Goal: Task Accomplishment & Management: Complete application form

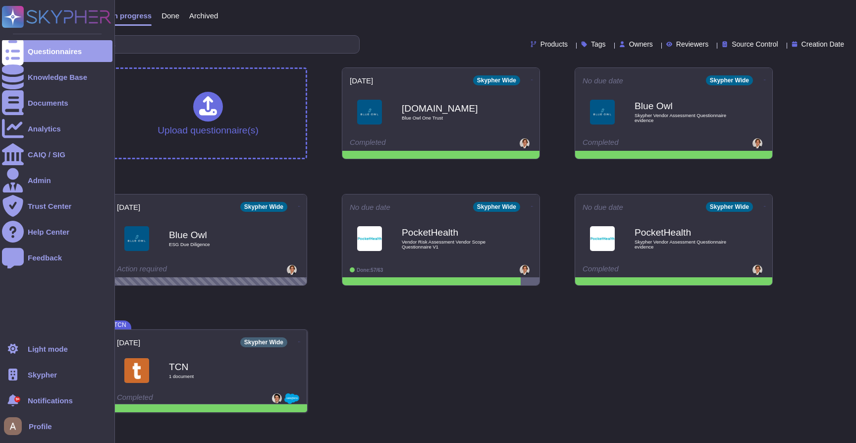
click at [48, 372] on span "Skypher" at bounding box center [42, 374] width 29 height 7
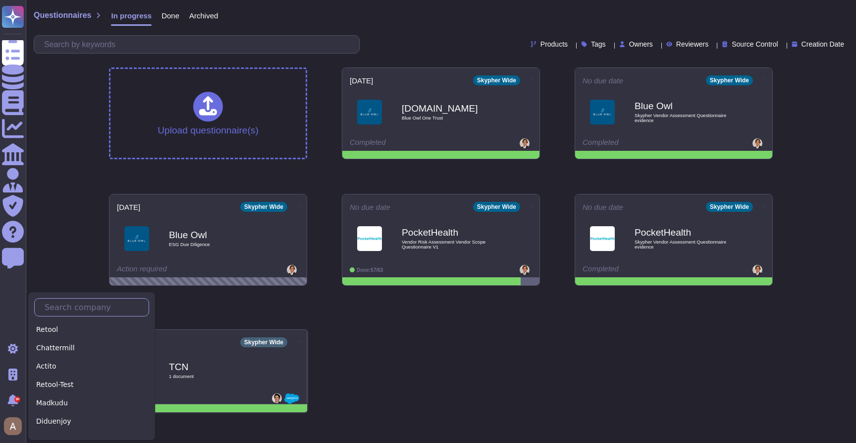
click at [73, 308] on input "text" at bounding box center [94, 306] width 109 height 17
type input "r"
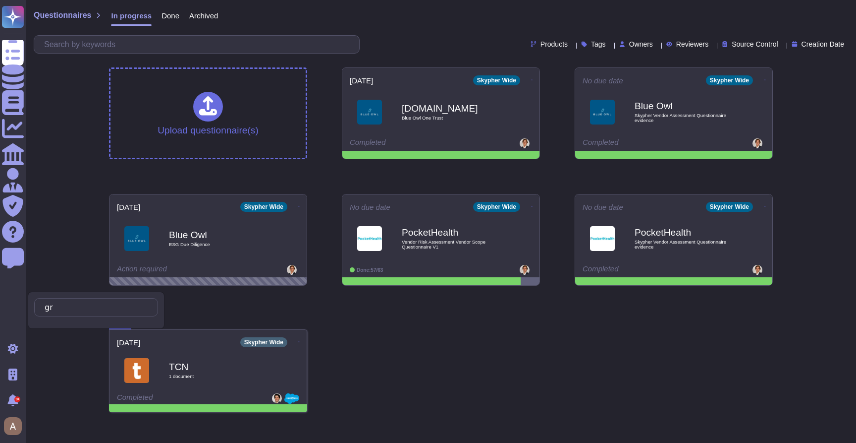
type input "gr"
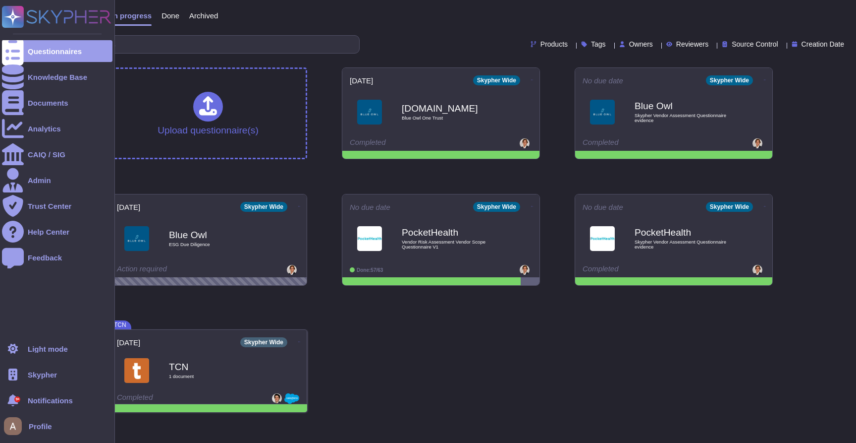
click at [32, 375] on span "Skypher" at bounding box center [42, 374] width 29 height 7
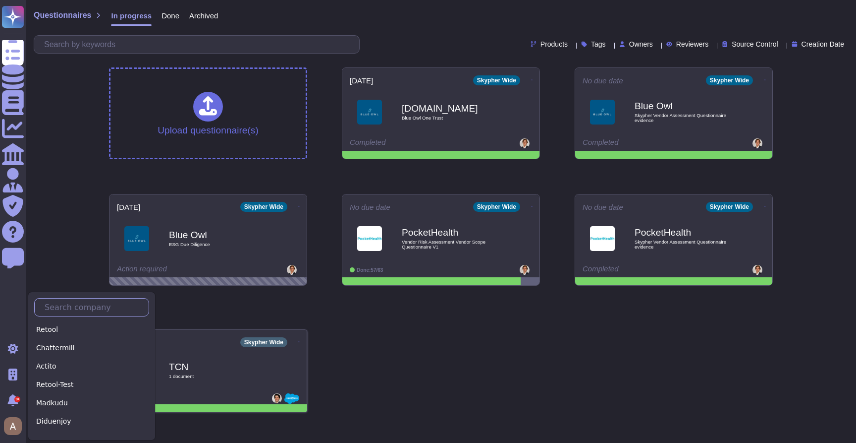
click at [91, 300] on input "text" at bounding box center [94, 306] width 109 height 17
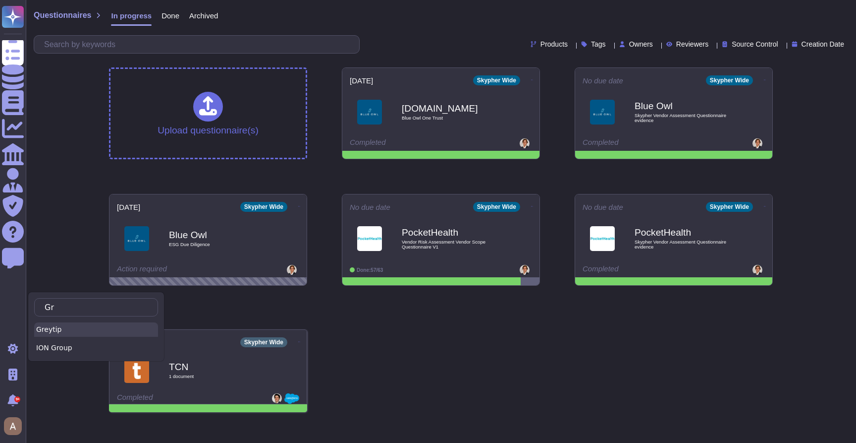
type input "Gr"
click at [86, 326] on div "Greytip" at bounding box center [96, 329] width 124 height 14
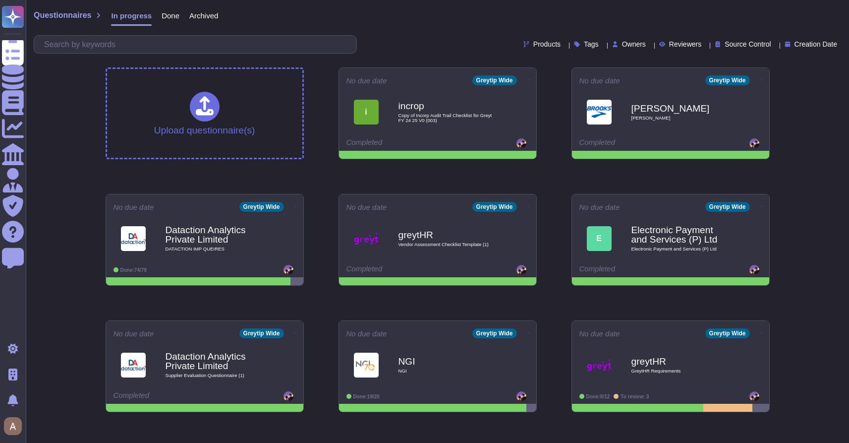
click at [175, 17] on span "Done" at bounding box center [171, 15] width 18 height 7
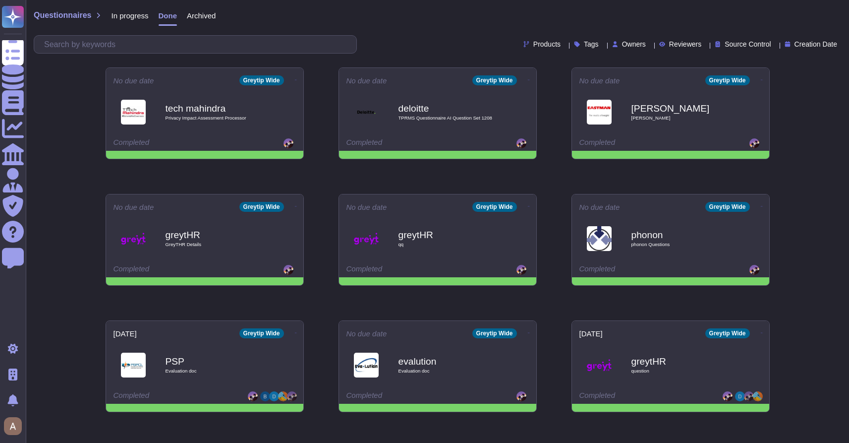
click at [120, 17] on span "In progress" at bounding box center [129, 15] width 37 height 7
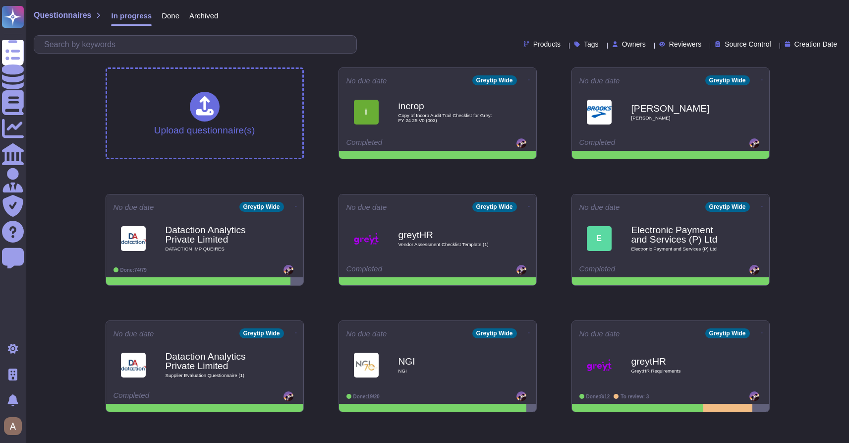
click at [177, 13] on span "Done" at bounding box center [171, 15] width 18 height 7
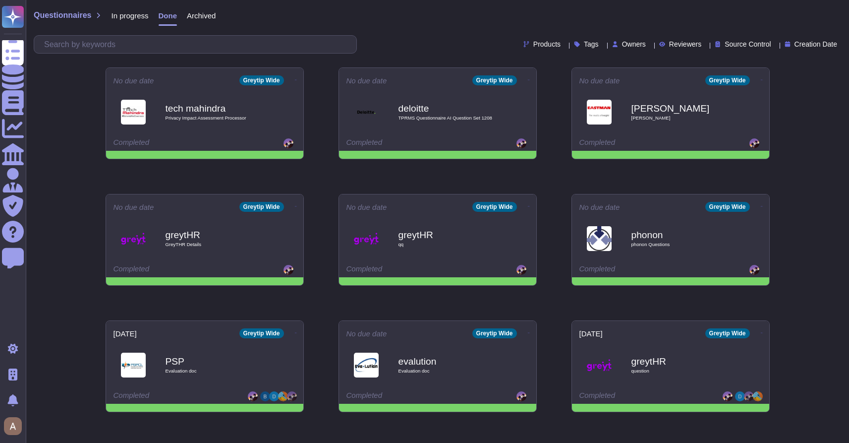
click at [147, 15] on span "In progress" at bounding box center [129, 15] width 37 height 7
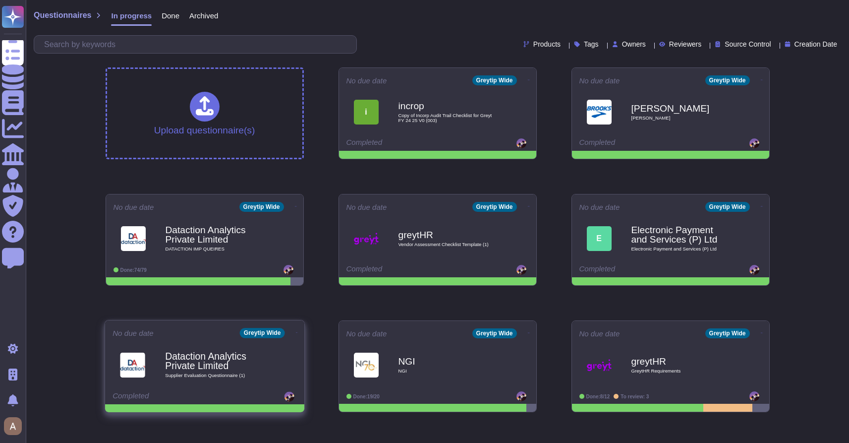
scroll to position [126, 0]
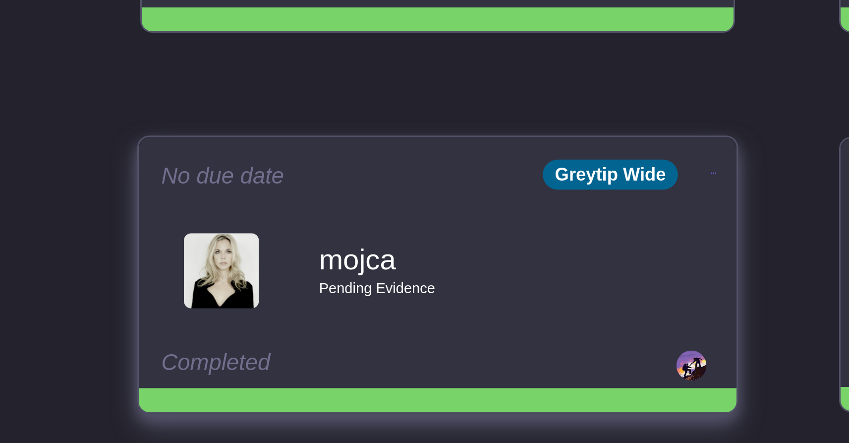
click at [125, 390] on div "No due date Greytip Wide mojca Pending Evidence Completed" at bounding box center [204, 362] width 199 height 84
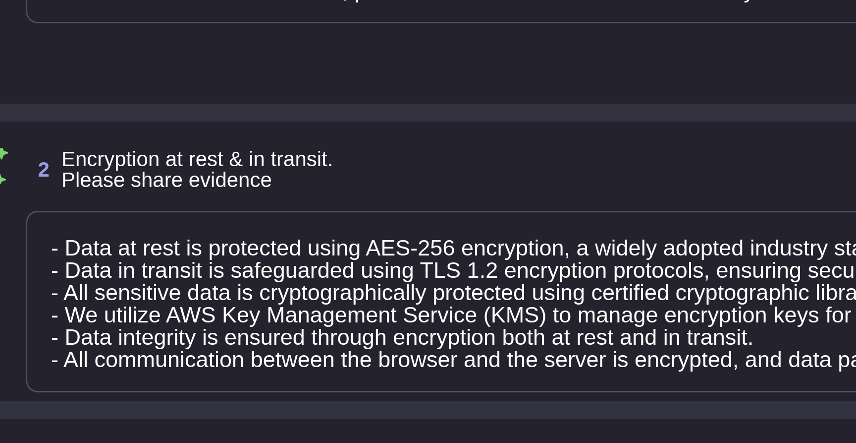
type textarea "We have a comprehensive Data Retention Policy that outlines the retention perio…"
type textarea "- Data at rest is protected using AES-256 encryption, a widely adopted industry…"
type textarea "GreytHR facilitates employees' rights regarding their personal identifiable inf…"
type textarea "We have established policies and processes to support clients in responding to …"
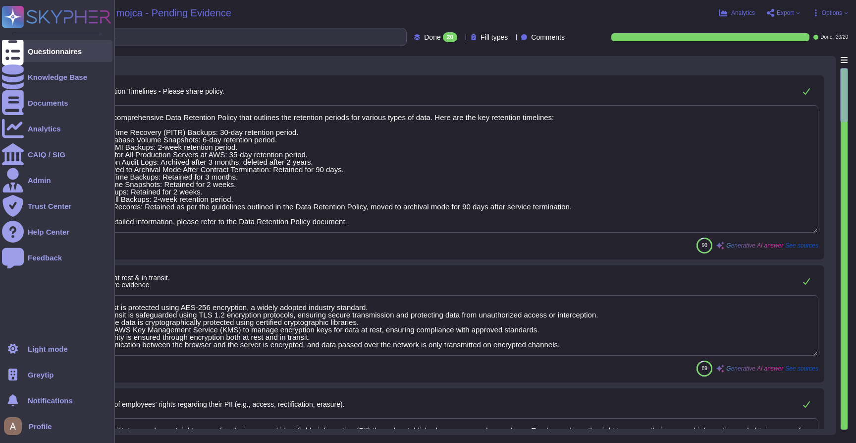
click at [19, 53] on div at bounding box center [13, 51] width 22 height 22
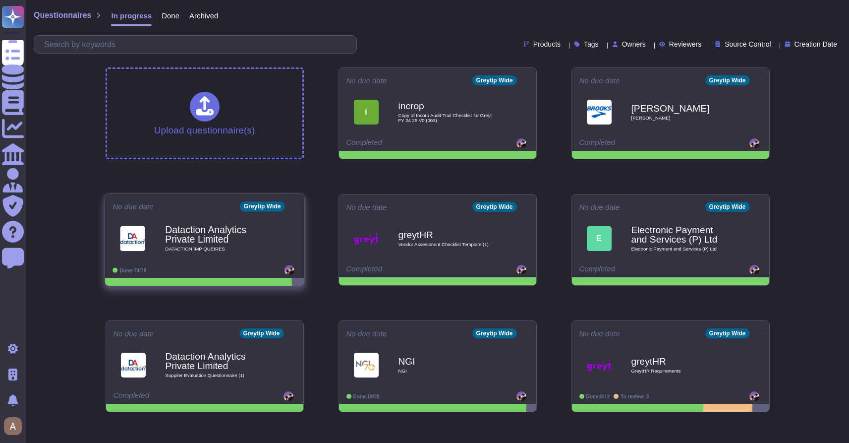
click at [222, 229] on b "Dataction Analytics Private Limited" at bounding box center [215, 234] width 100 height 19
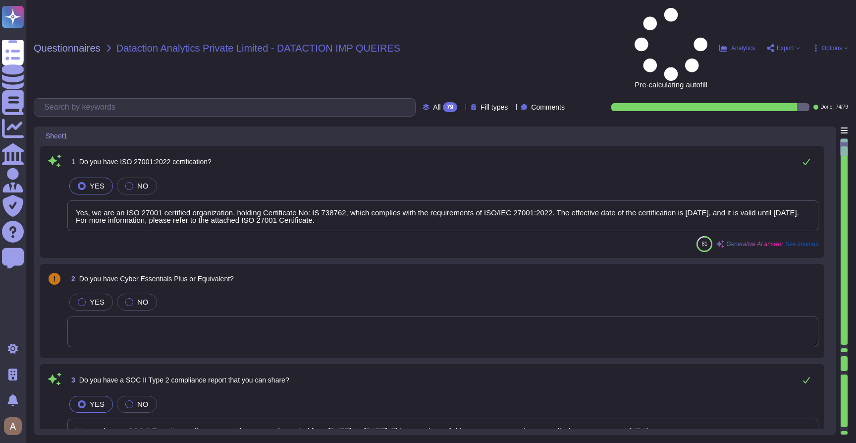
type textarea "Yes, we are an ISO 27001 certified organization, holding Certificate No: IS 738…"
type textarea "Yes, we have a SOC 2 Type II compliance report that covers the period from Janu…"
type textarea "Yes, the approved certification mechanisms, such as the ISO 27001 Certificate, …"
type textarea "Yes, we conduct both internal and external audits. Our internal audit team perf…"
type textarea "Yes, we have a formal risk management process in place that includes identifyin…"
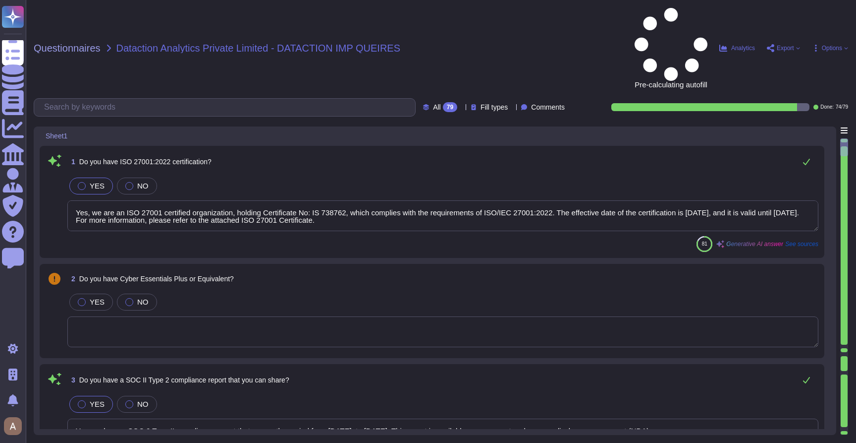
click at [827, 45] on span "Options" at bounding box center [832, 48] width 20 height 6
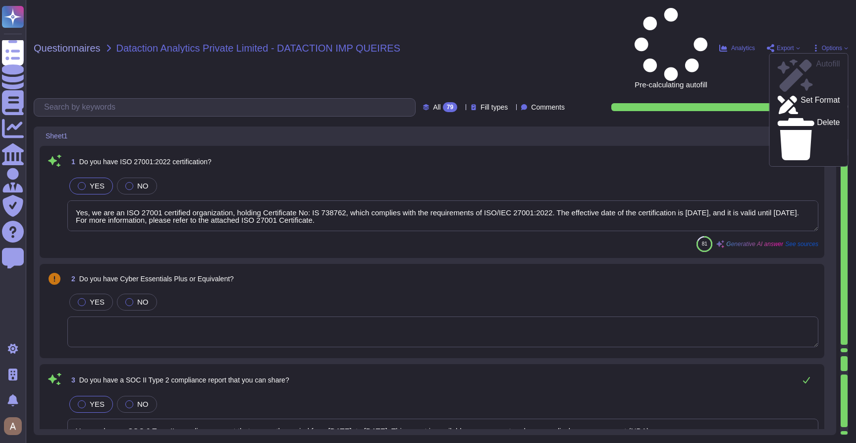
click at [777, 45] on span "Export" at bounding box center [785, 48] width 17 height 6
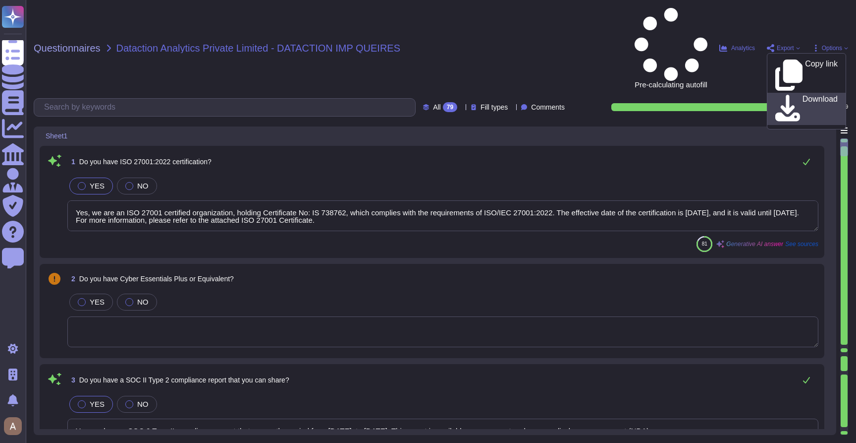
click at [779, 93] on link "Download" at bounding box center [807, 109] width 78 height 32
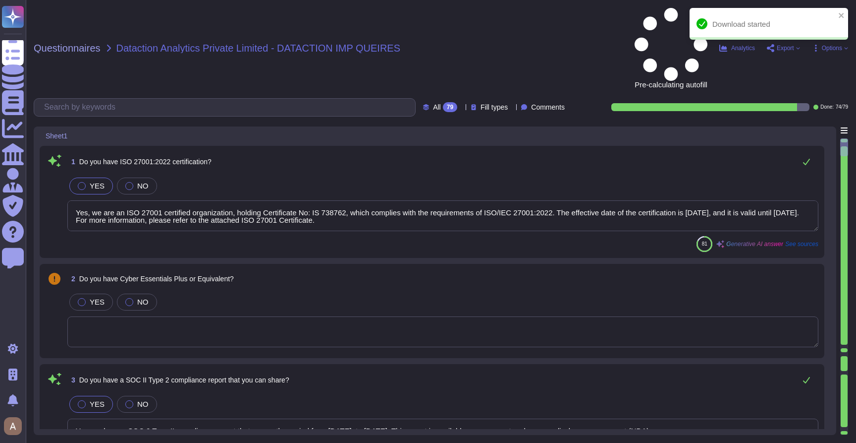
type textarea "Yes, we have a formal risk management process in place that includes identifyin…"
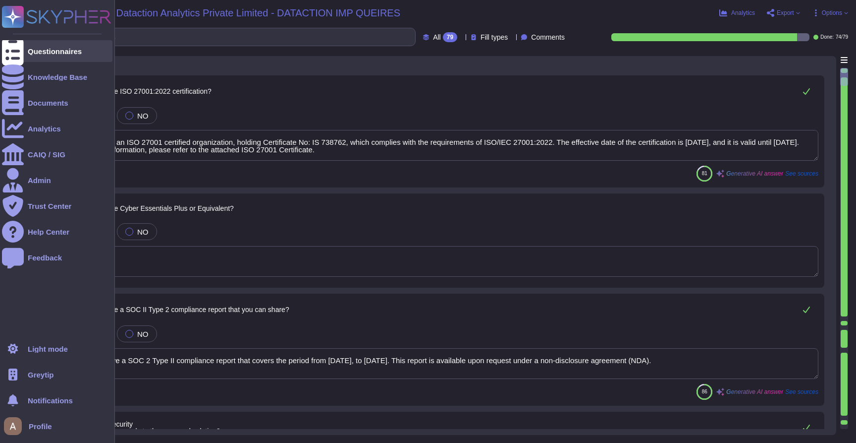
click at [47, 53] on div "Questionnaires" at bounding box center [55, 51] width 54 height 7
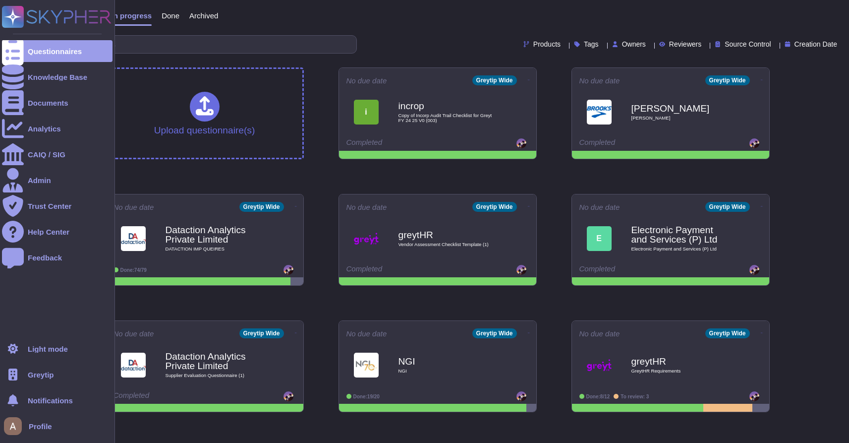
click at [47, 367] on div "Greytip" at bounding box center [57, 374] width 111 height 22
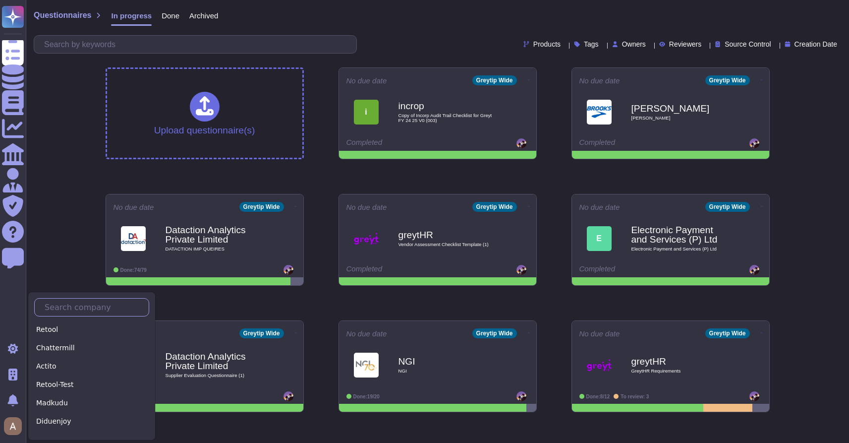
click at [96, 306] on input "text" at bounding box center [94, 306] width 109 height 17
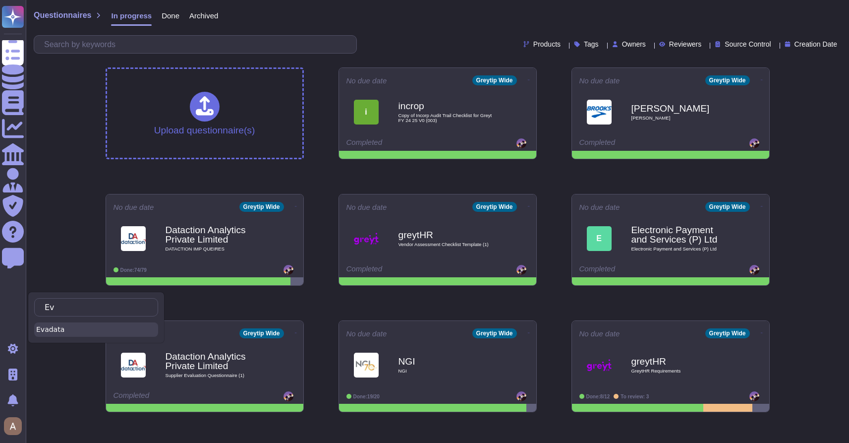
type input "Ev"
click at [71, 327] on div "Evadata" at bounding box center [96, 329] width 124 height 14
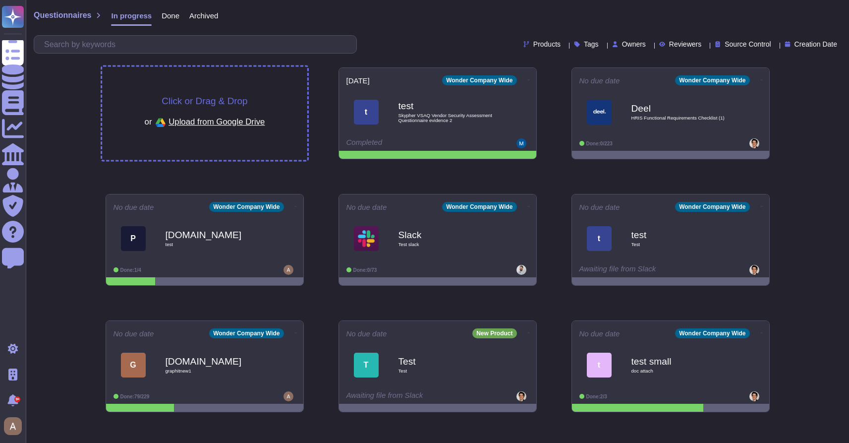
click at [202, 94] on div "Click or Drag & Drop or Upload from Google Drive" at bounding box center [204, 113] width 205 height 93
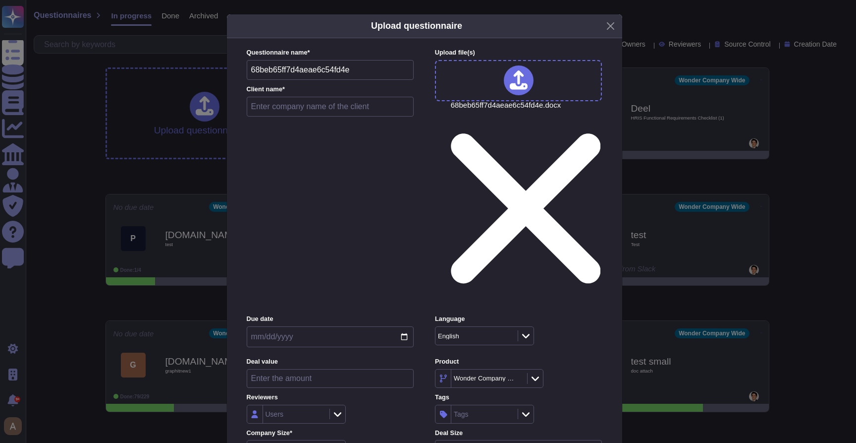
click at [275, 116] on input "text" at bounding box center [331, 107] width 168 height 20
type input "test"
click at [336, 440] on div "Select an option" at bounding box center [296, 449] width 99 height 19
click at [327, 305] on div "Inside (<100 users)" at bounding box center [296, 306] width 80 height 9
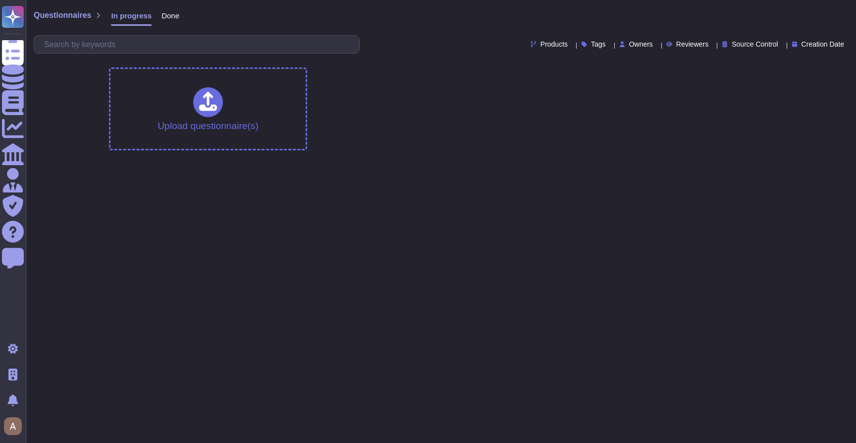
click at [174, 12] on span "Done" at bounding box center [171, 15] width 18 height 7
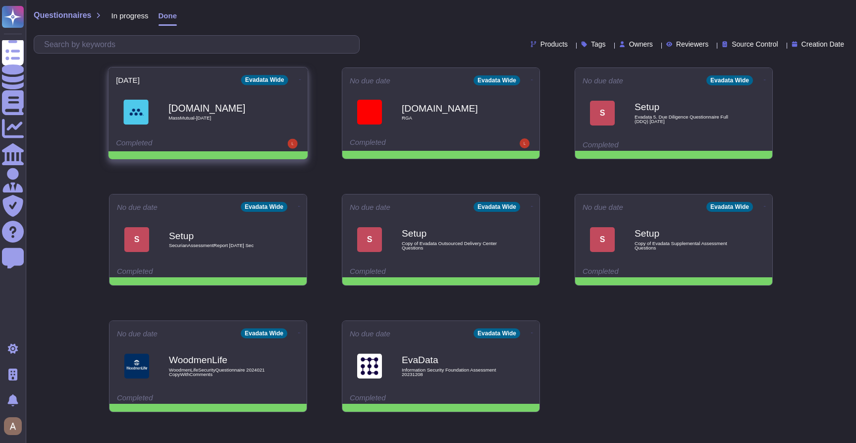
click at [252, 123] on div "Processunity.net MassMutual-July2025" at bounding box center [219, 112] width 100 height 40
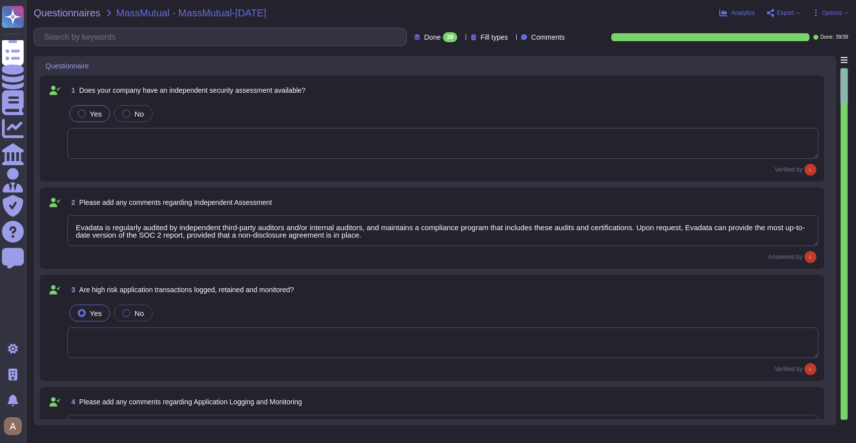
type textarea "Evadata is regularly audited by independent third-party auditors and/or interna…"
type textarea "Evadata employs a comprehensive approach to application logging and monitoring …"
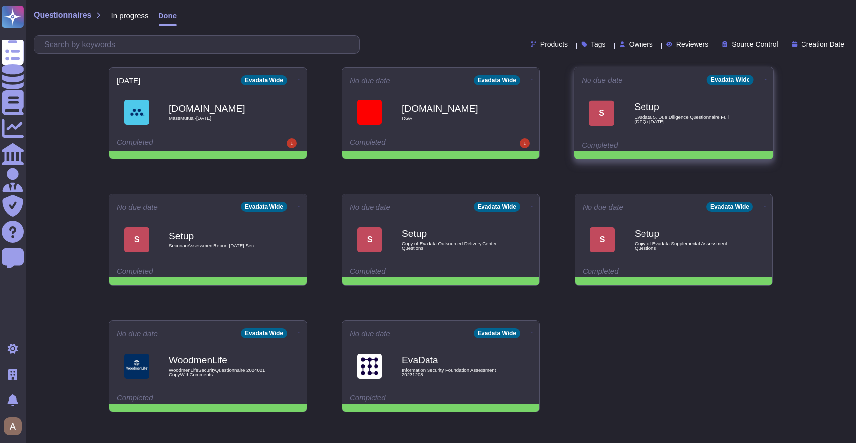
click at [653, 131] on div "Setup Evadata 5. Due Diligence Questionnaire Full (DDQ) Apr 2021" at bounding box center [684, 113] width 100 height 40
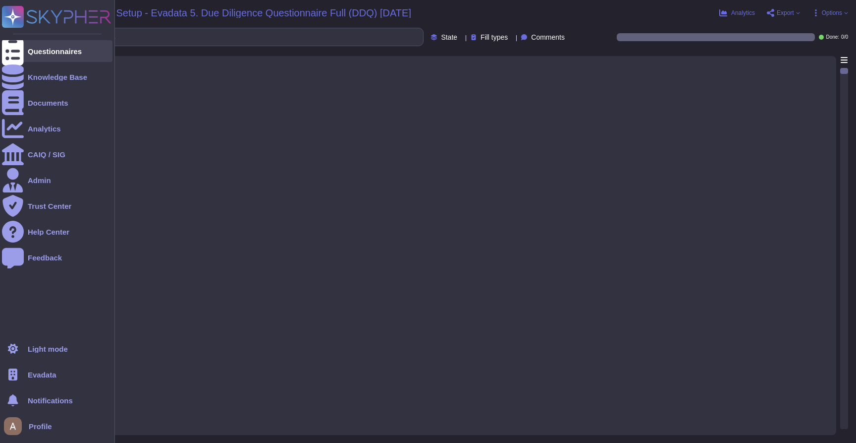
click at [32, 49] on div "Questionnaires" at bounding box center [55, 51] width 54 height 7
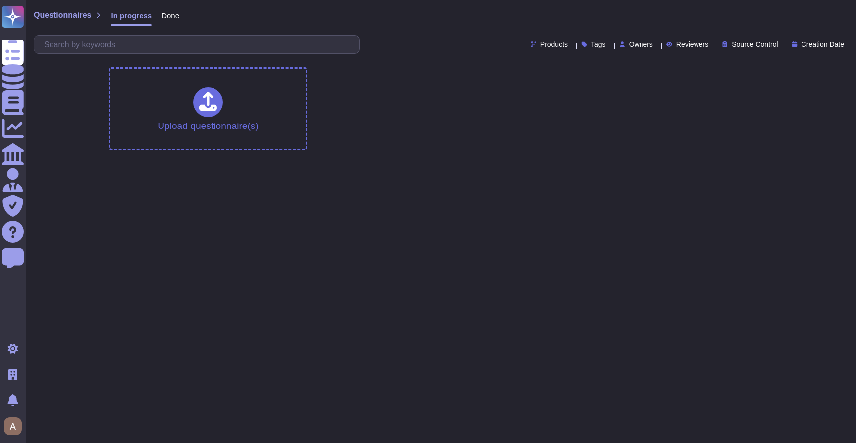
click at [167, 16] on span "Done" at bounding box center [171, 15] width 18 height 7
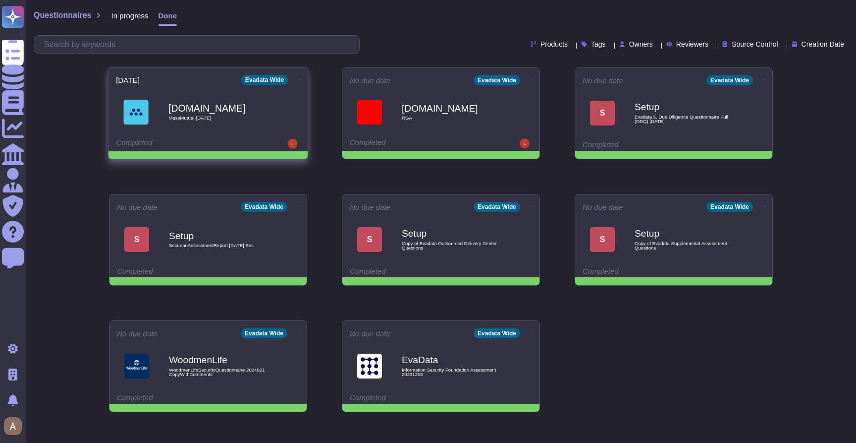
click at [211, 116] on span "MassMutual-July2025" at bounding box center [219, 117] width 100 height 5
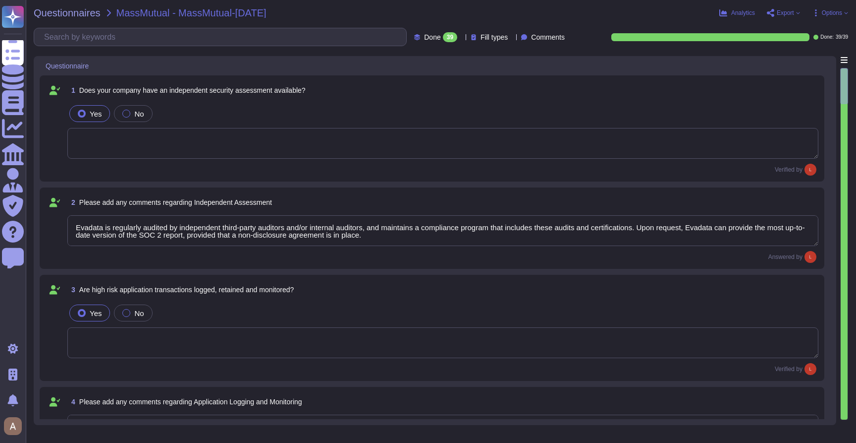
type textarea "Evadata is regularly audited by independent third-party auditors and/or interna…"
type textarea "Evadata employs a comprehensive approach to application logging and monitoring …"
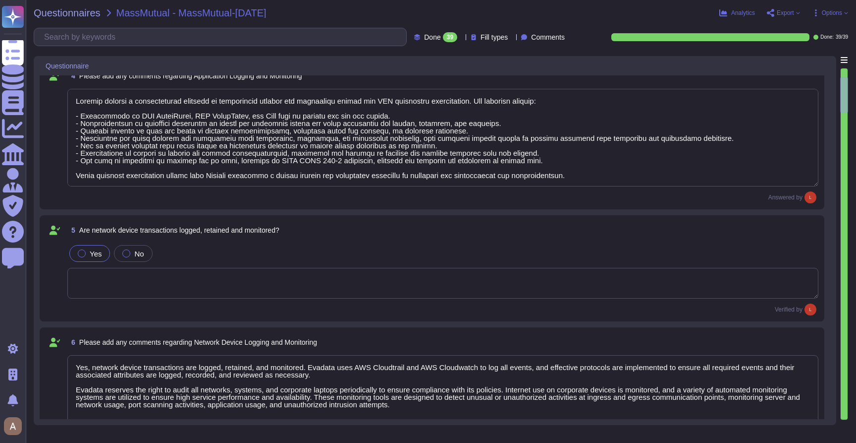
type textarea "Yes, network device transactions are logged, retained, and monitored. Evadata u…"
type textarea "Yes, all events, including database transactions, are logged using AWS Cloudtra…"
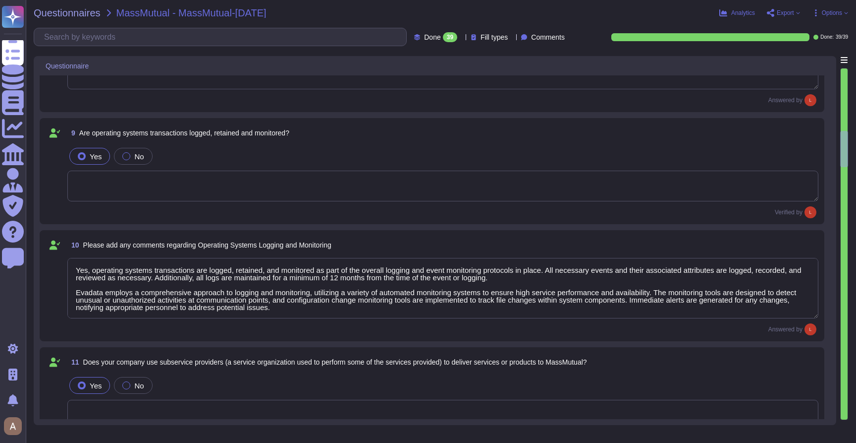
type textarea "Yes, operating systems transactions are logged, retained, and monitored as part…"
type textarea "Evadata utilizes subservice organizations to deliver application maintenance an…"
type textarea "All users are required to utilize multi-factor authentication (MFA) to ensure a…"
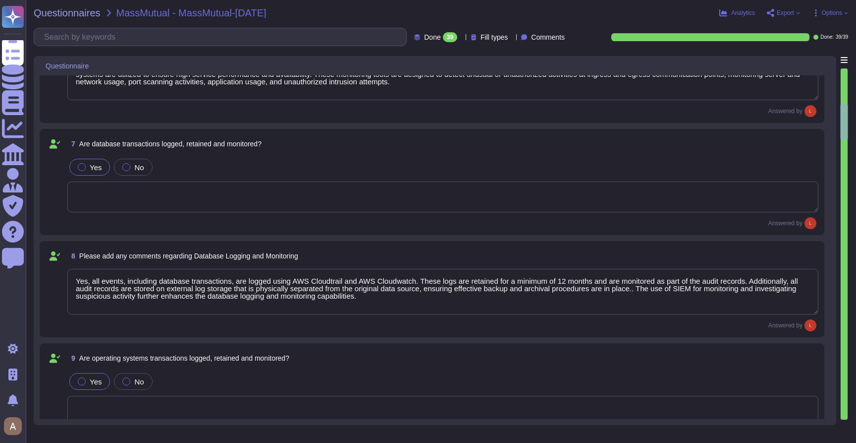
type textarea "Evadata employs a comprehensive approach to application logging and monitoring …"
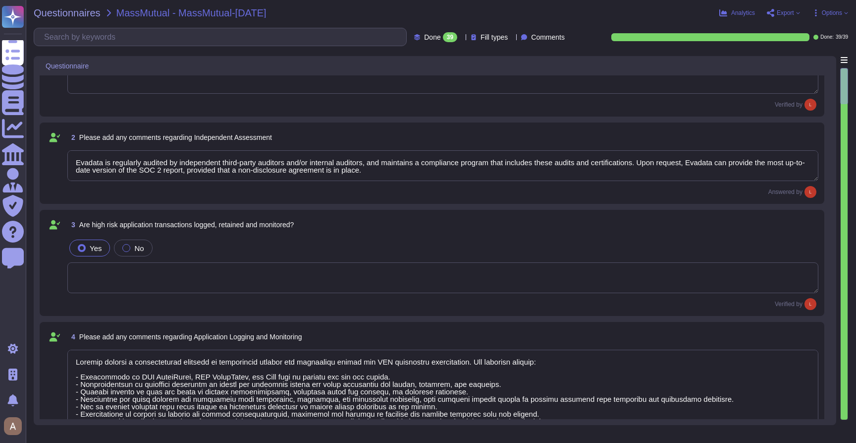
type textarea "Evadata is regularly audited by independent third-party auditors and/or interna…"
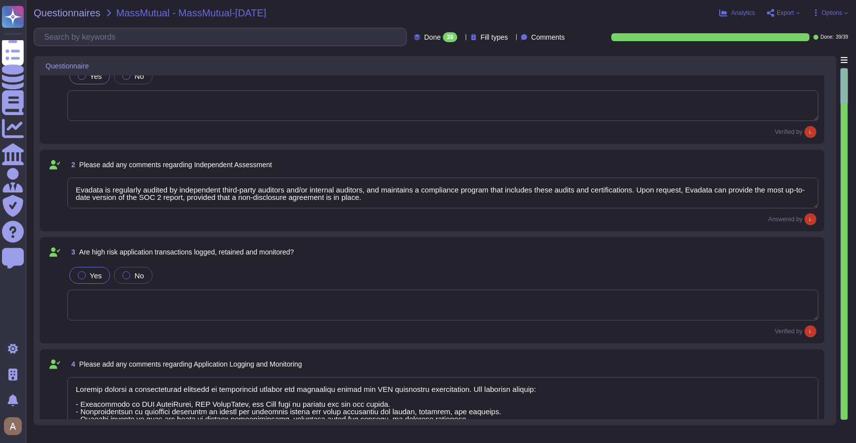
scroll to position [1, 0]
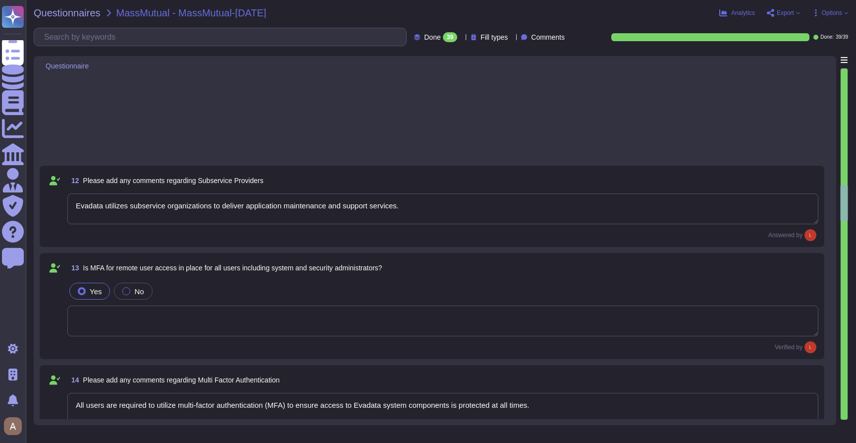
type textarea "All users are required to utilize multi-factor authentication (MFA) to ensure a…"
type textarea "Evadata employs a comprehensive approach to data encryption, ensuring that all …"
type textarea "Yes, our company has a documented Incident Response Policy and Procedures manua…"
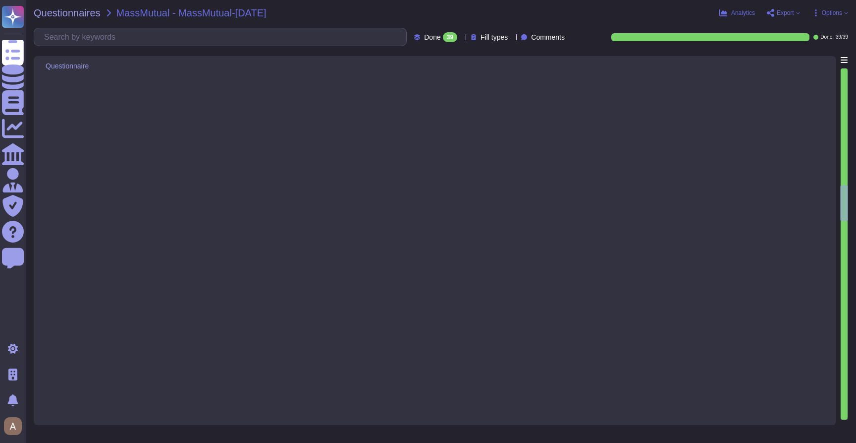
scroll to position [2578, 0]
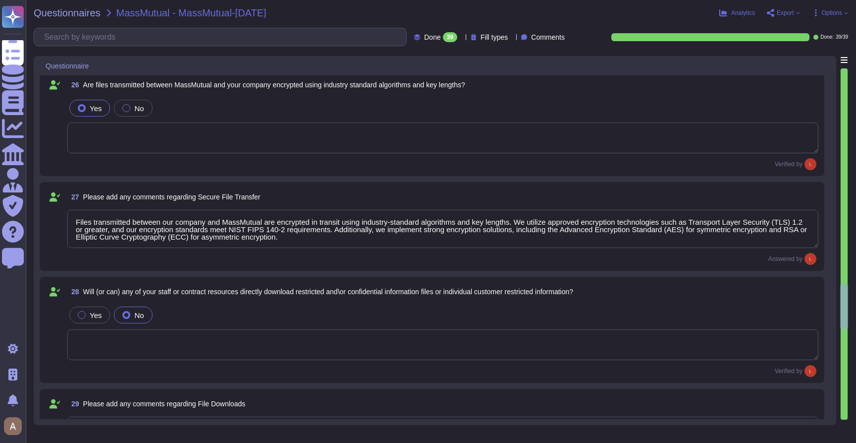
type textarea "Yes, our company has documented vulnerability patching guidelines implemented a…"
type textarea "Files transmitted between our company and MassMutual are encrypted in transit u…"
type textarea "Employees are not allowed to download any documents/files of any description to…"
type textarea "Yes, transactions containing restricted data are encrypted in transit over the …"
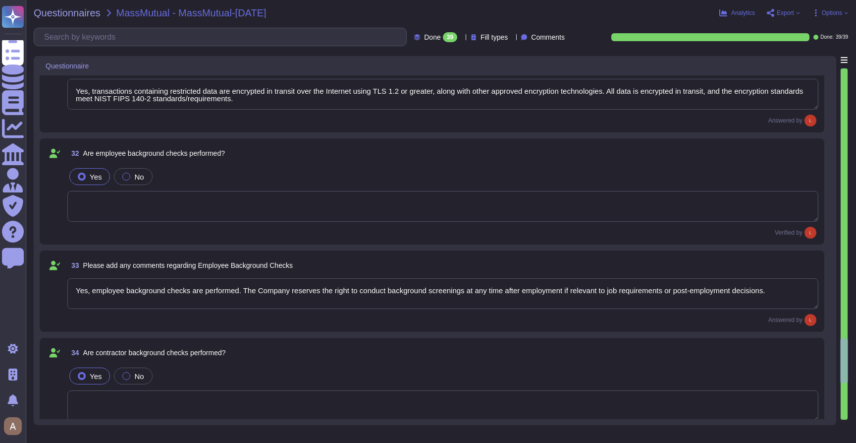
type textarea "Yes, employee background checks are performed. The Company reserves the right t…"
type textarea "Evadata follows AWS best practices and utilizes unique IDs and roles."
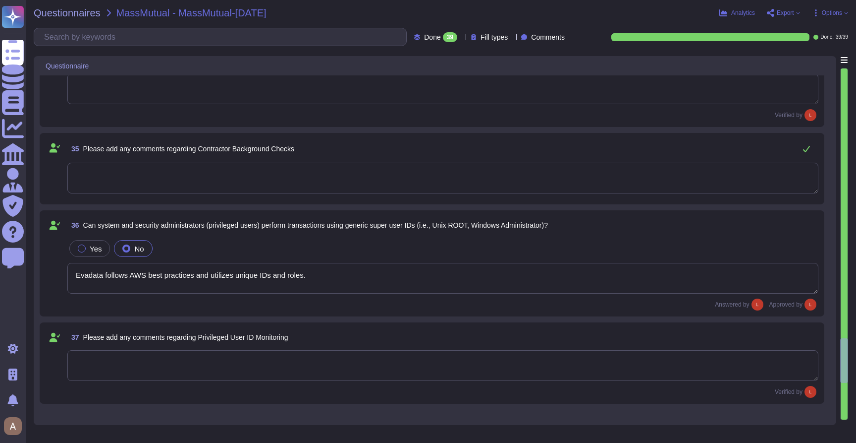
scroll to position [3550, 0]
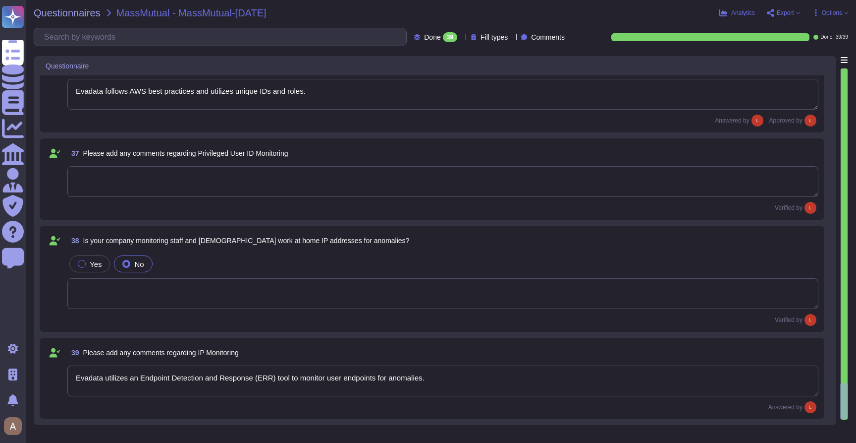
type textarea "Evadata utilizes an Endpoint Detection and Response (ERR) tool to monitor user …"
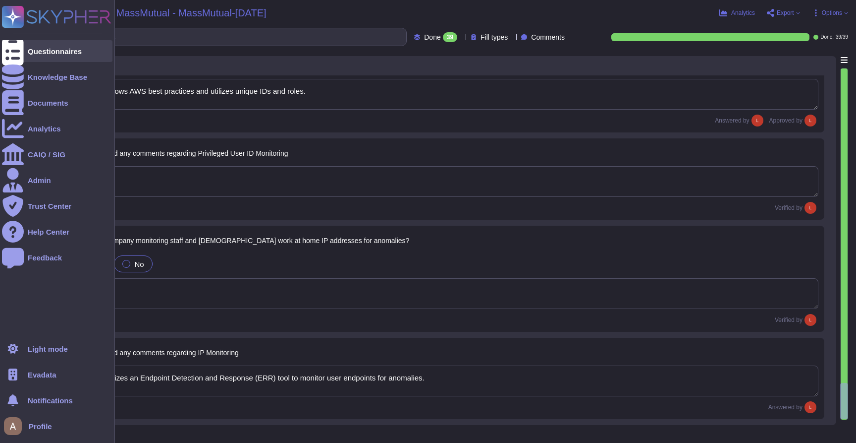
click at [19, 50] on div at bounding box center [13, 51] width 22 height 22
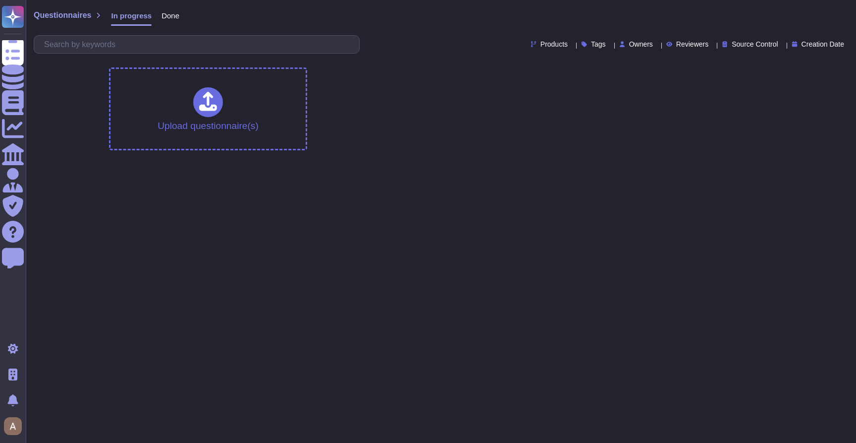
click at [169, 20] on div "Done" at bounding box center [166, 18] width 28 height 20
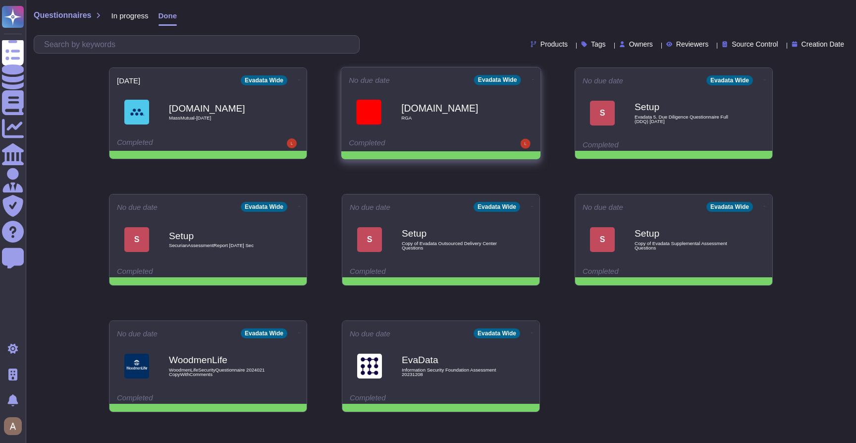
click at [384, 118] on span "Onetrust.com RGA" at bounding box center [441, 112] width 184 height 40
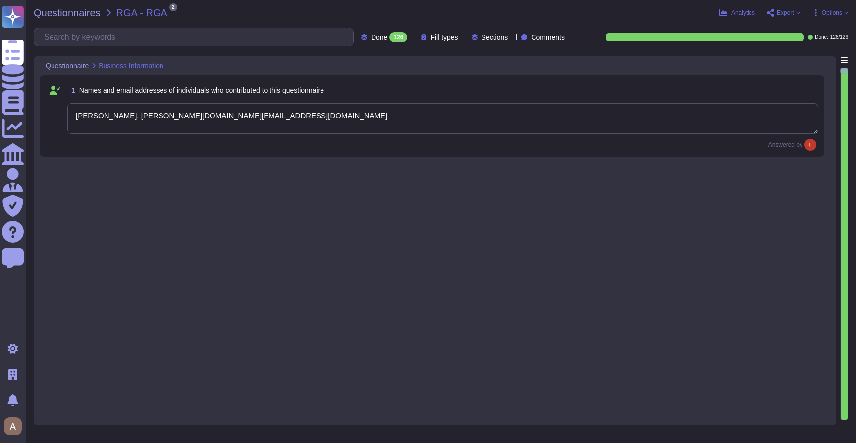
type textarea "Lori Ye, lori.ye@evadata.com"
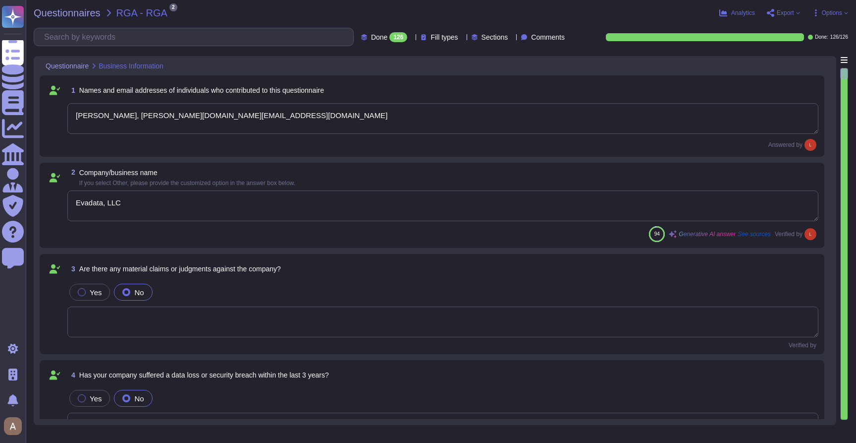
type textarea "Evadata, LLC"
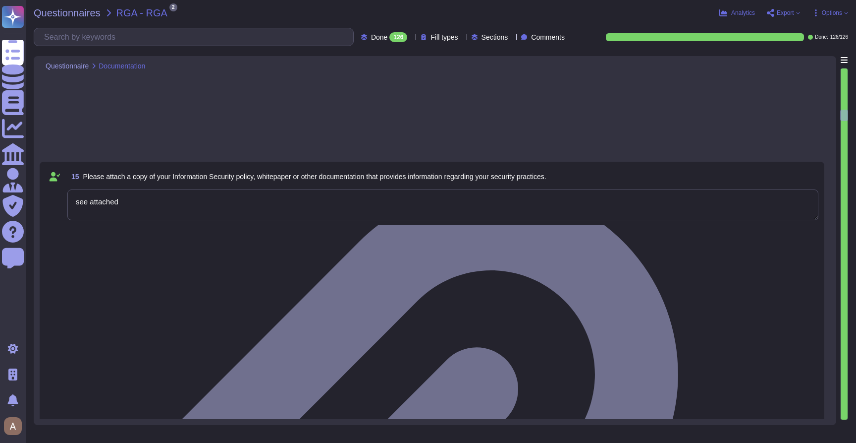
type textarea "Yes, there is an access control program that has been approved by management. T…"
type textarea "Access to sensitive business information, including personnel records, is stric…"
type textarea "Yes, there are rules governing the creation and assignment of IDs. Users must b…"
type textarea "Yes, unique IDs are required for authentication to applications, operating syst…"
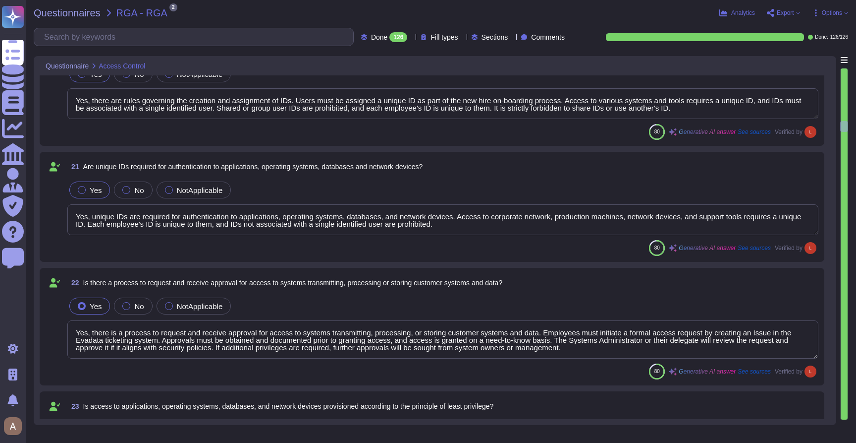
type textarea "Yes, there is a process to request and receive approval for access to systems t…"
type textarea "Yes, access to applications, operating systems, databases, and network devices …"
type textarea "Yes, there is segregation of duties for granting access and approving access to…"
type textarea "Yes, there is segregation of duties for approving and implementing access reque…"
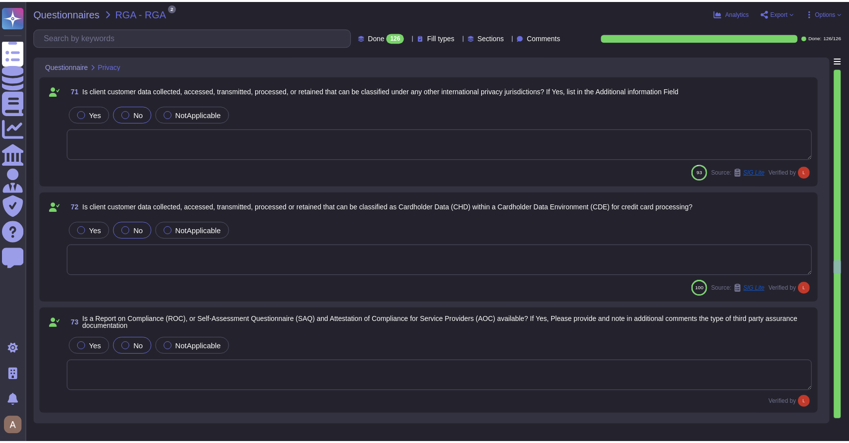
scroll to position [7400, 0]
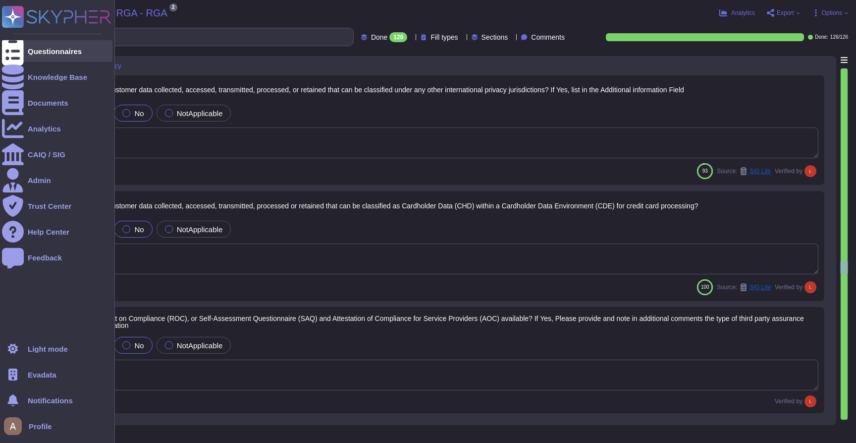
click at [20, 48] on div at bounding box center [13, 51] width 22 height 22
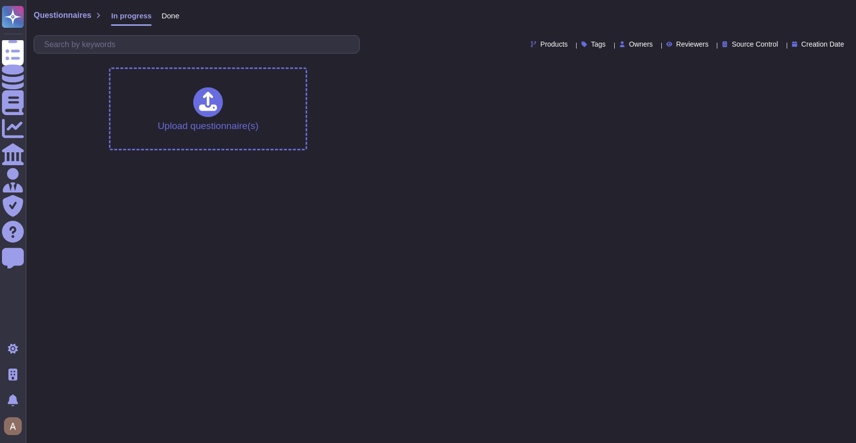
click at [173, 16] on span "Done" at bounding box center [171, 15] width 18 height 7
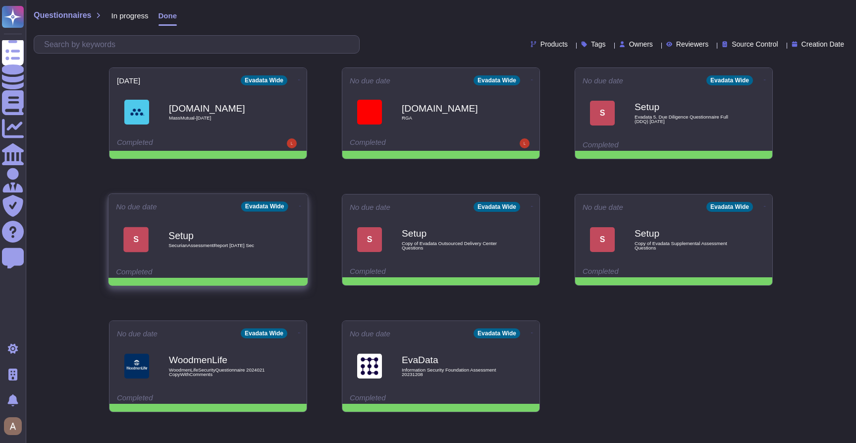
click at [249, 232] on b "Setup" at bounding box center [219, 235] width 100 height 9
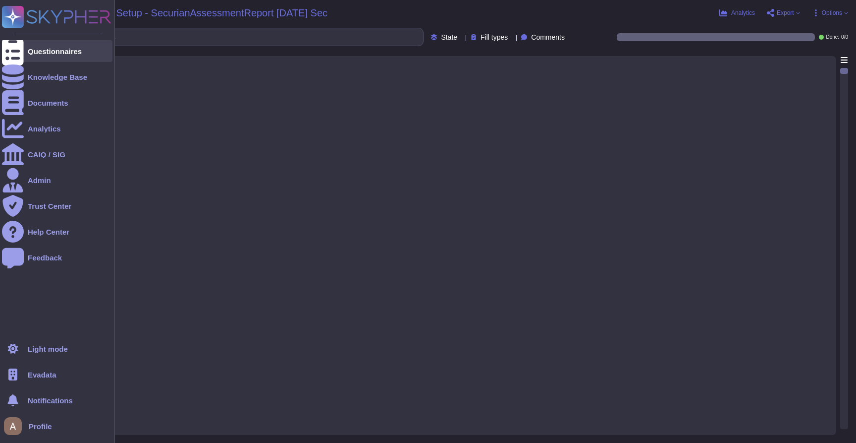
click at [31, 52] on div "Questionnaires" at bounding box center [55, 51] width 54 height 7
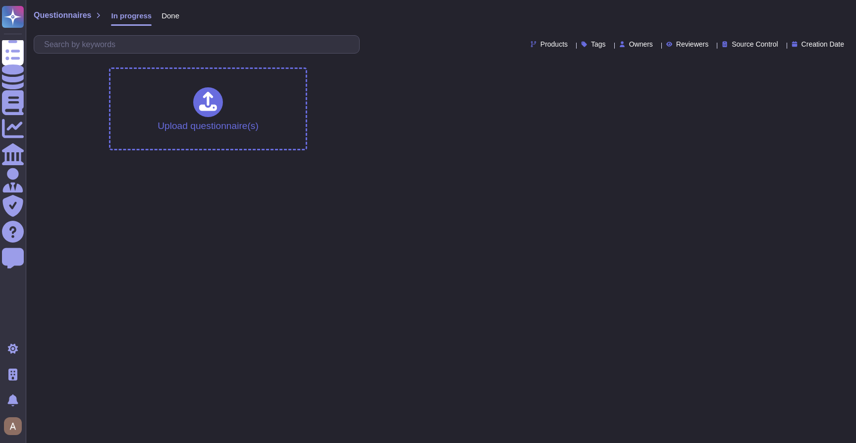
click at [166, 21] on div "Done" at bounding box center [166, 18] width 28 height 20
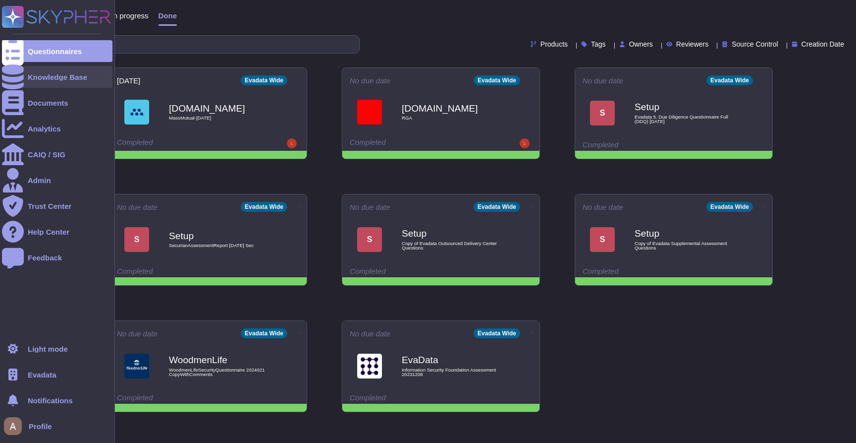
click at [21, 80] on div at bounding box center [13, 77] width 22 height 22
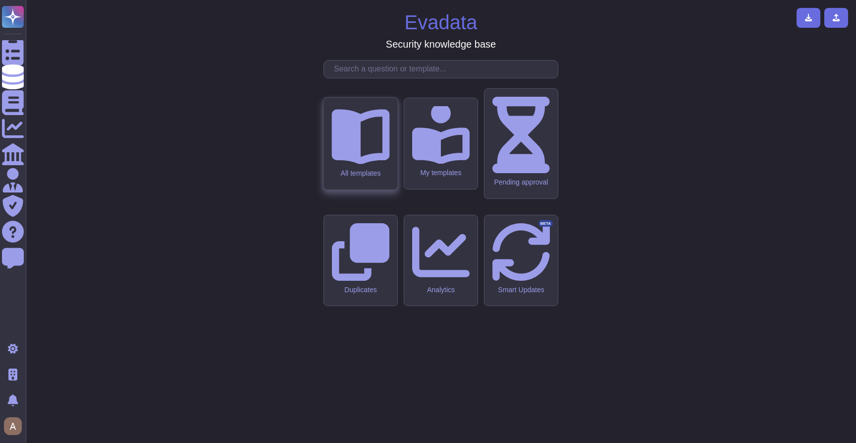
click at [382, 189] on div "All templates" at bounding box center [361, 144] width 74 height 92
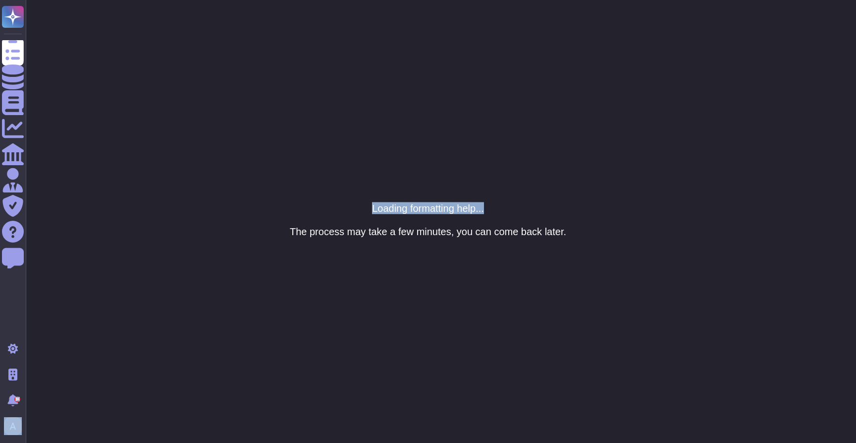
drag, startPoint x: 387, startPoint y: 127, endPoint x: 484, endPoint y: 202, distance: 122.6
click at [500, 0] on html ".spin { animation: rotate 50s linear infinite; transform-origin: 90px 90px; } @…" at bounding box center [428, 0] width 856 height 0
click at [513, 0] on html ".spin { animation: rotate 50s linear infinite; transform-origin: 90px 90px; } @…" at bounding box center [428, 0] width 856 height 0
